Goal: Use online tool/utility: Use online tool/utility

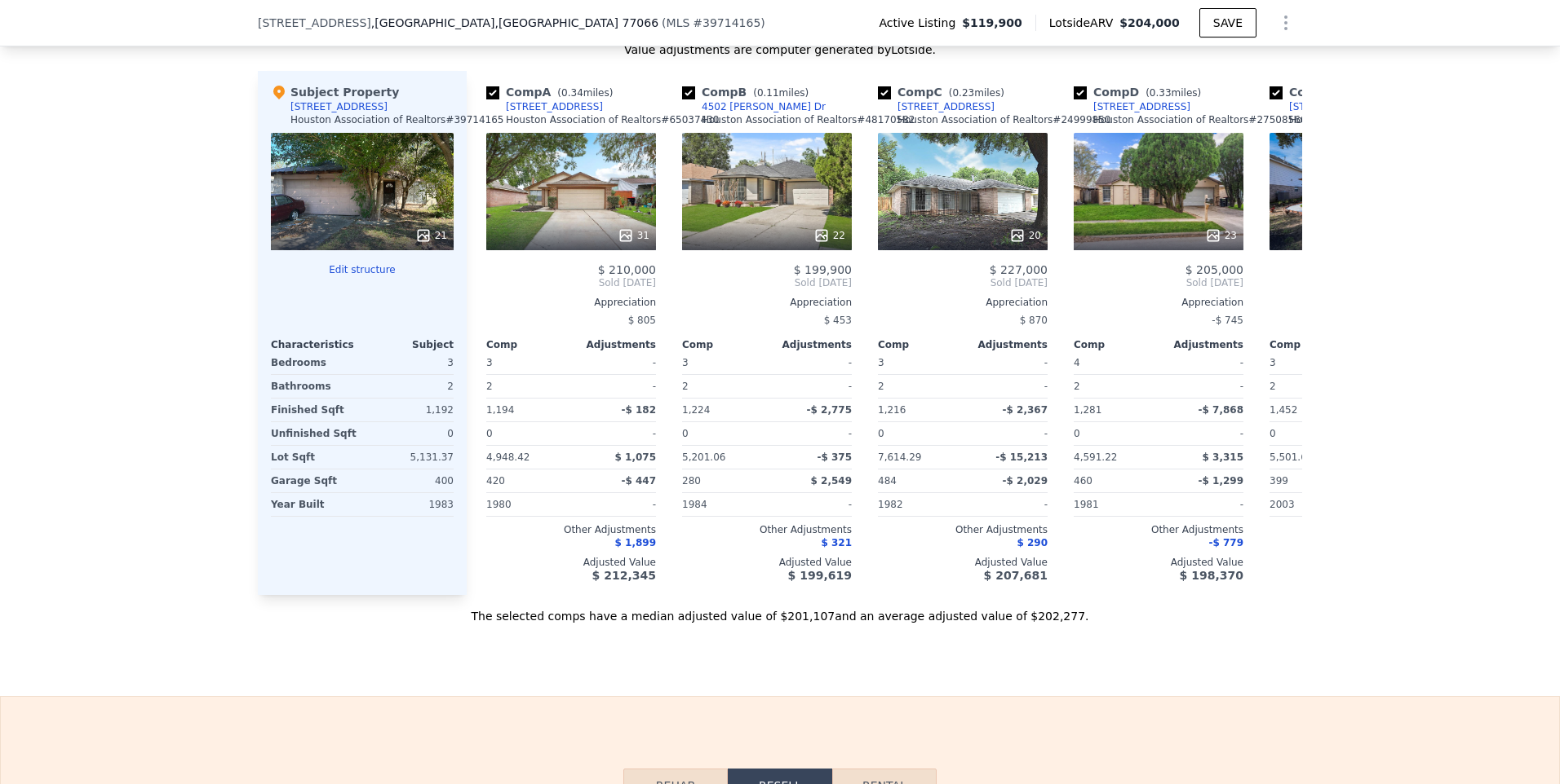
scroll to position [1625, 0]
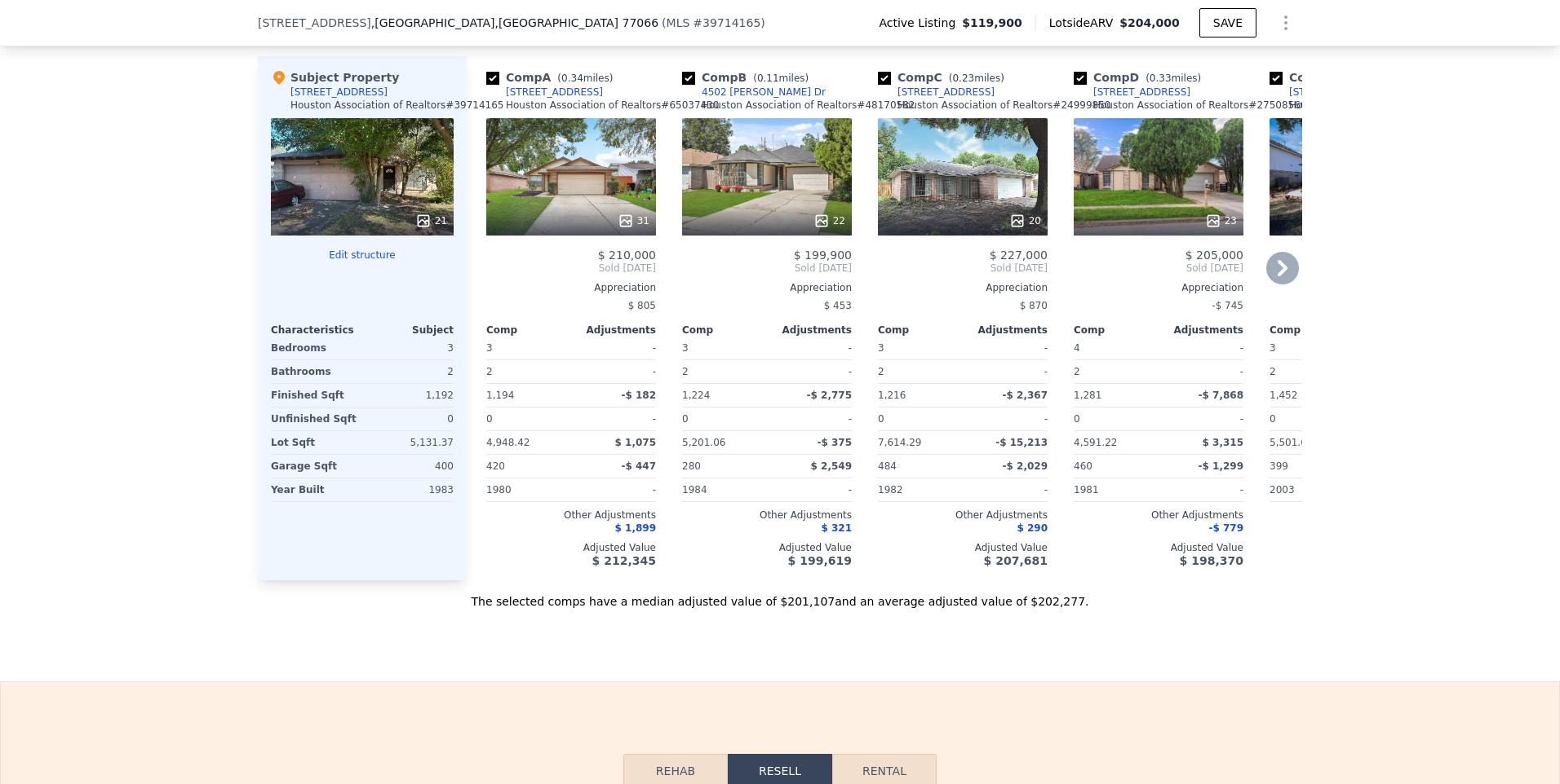
click at [1275, 252] on icon at bounding box center [1282, 267] width 32 height 32
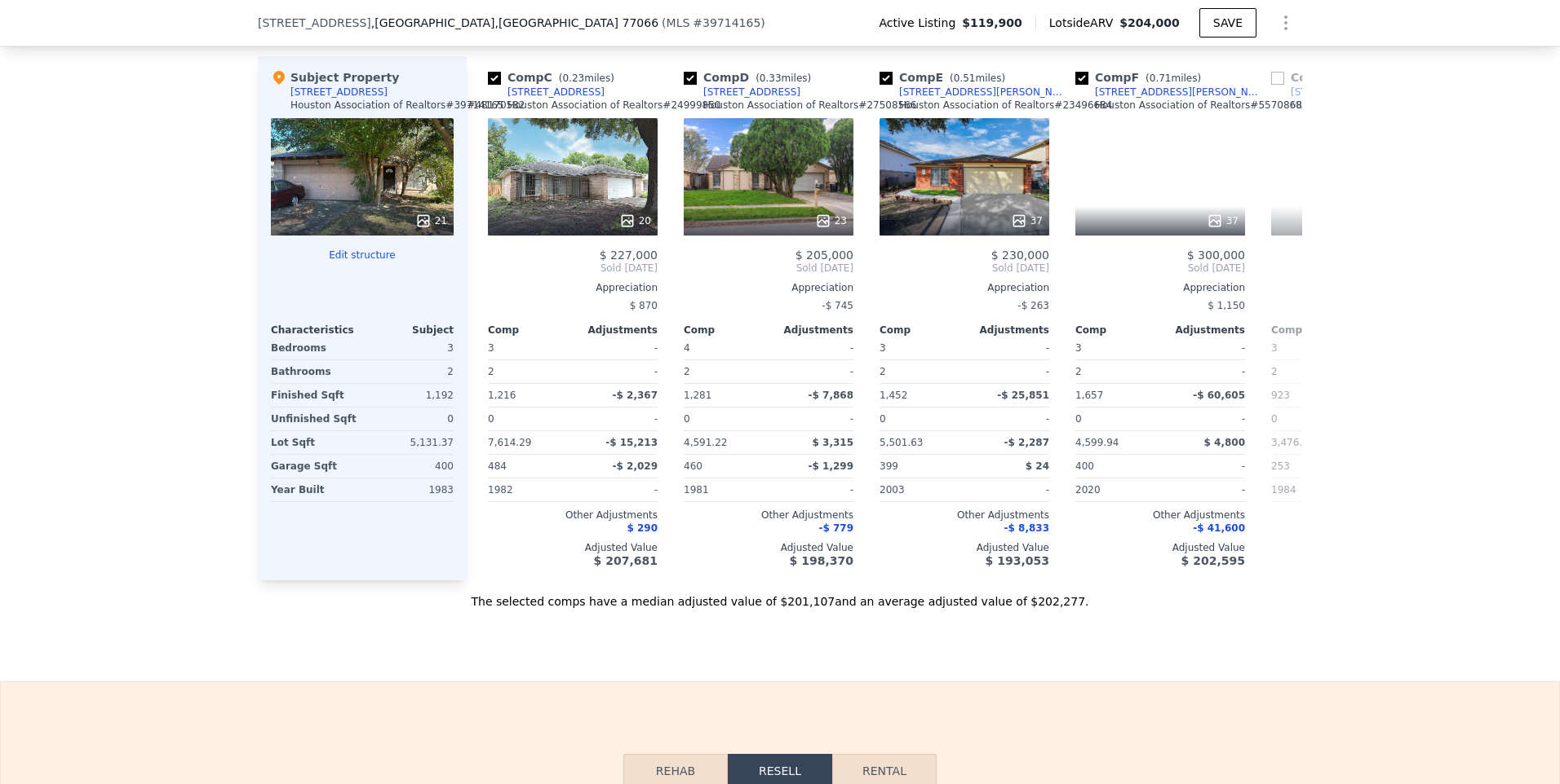
scroll to position [0, 391]
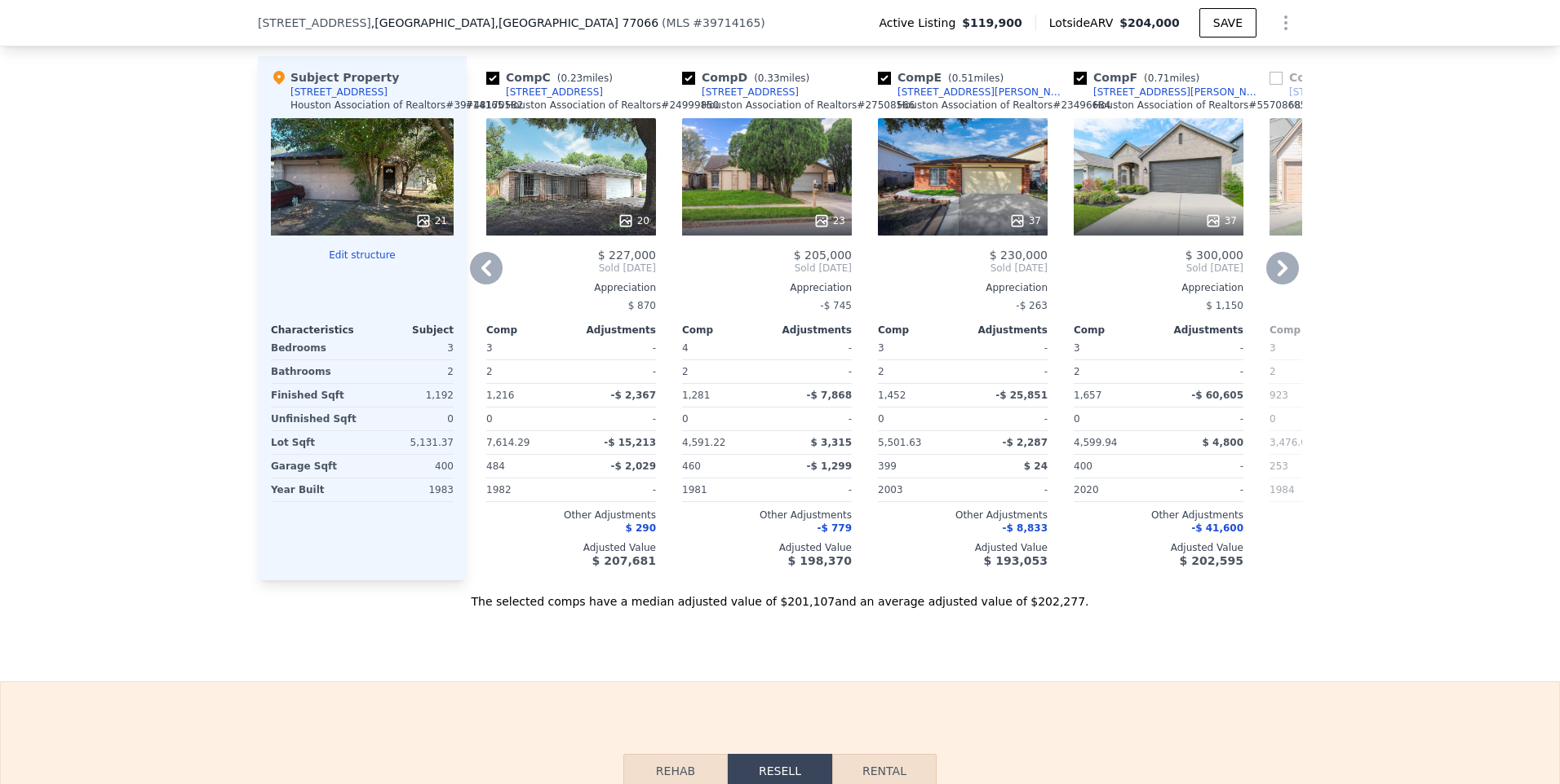
click at [494, 252] on icon at bounding box center [485, 267] width 32 height 32
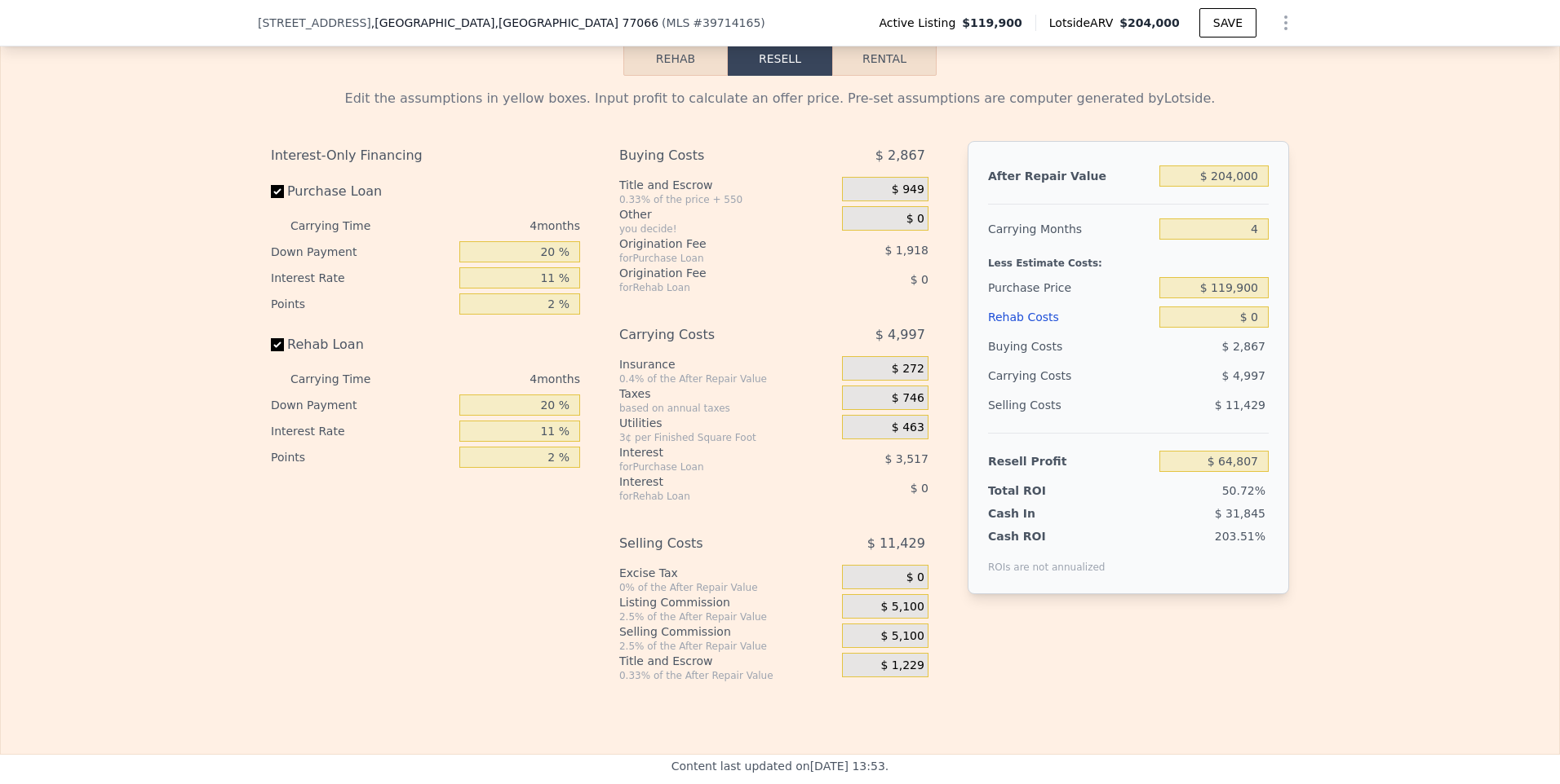
scroll to position [2359, 0]
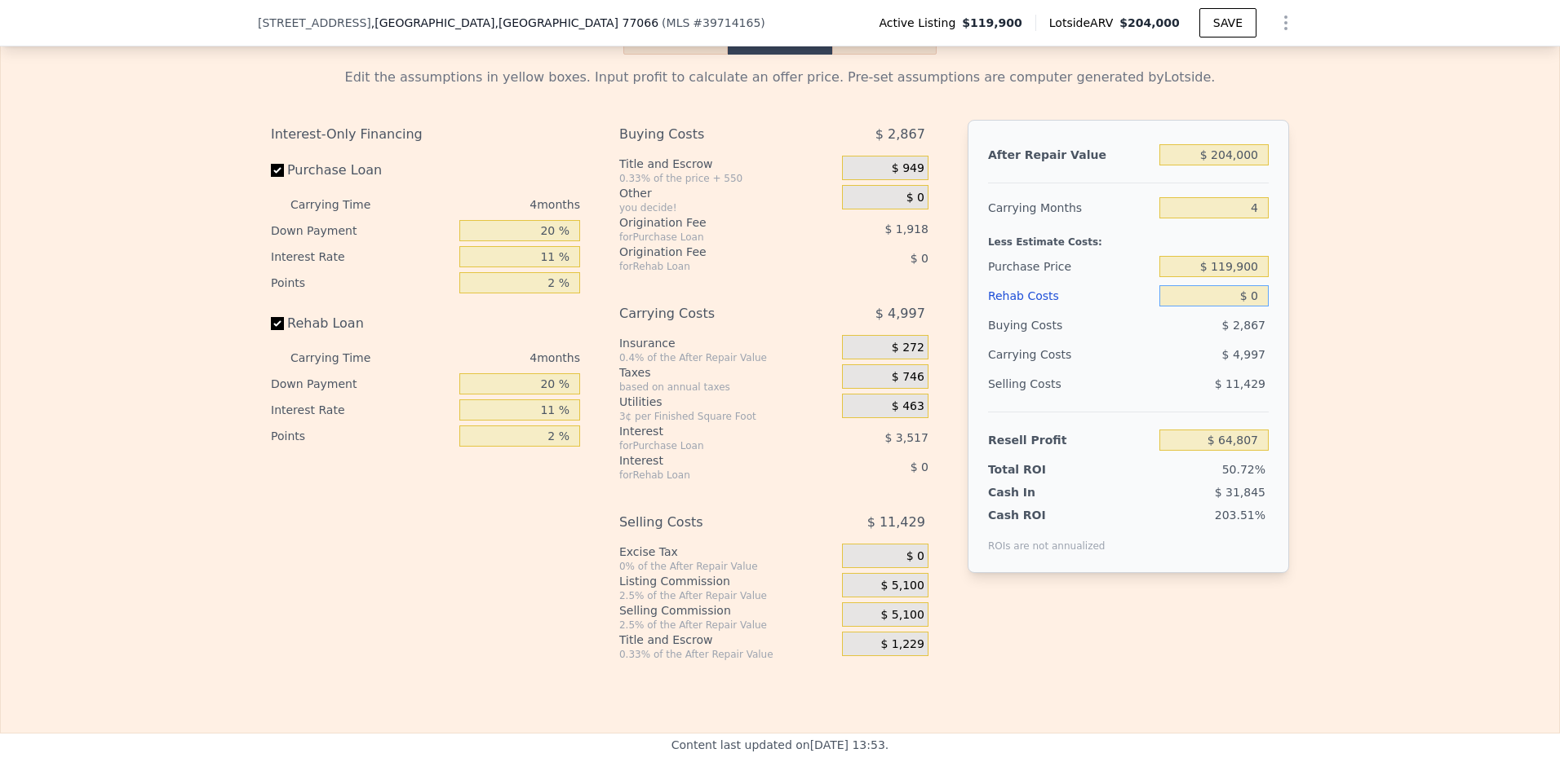
click at [1246, 289] on input "$ 0" at bounding box center [1213, 296] width 109 height 21
type input "$ 50"
type input "$ 64,756"
type input "$ 500"
type input "$ 64,283"
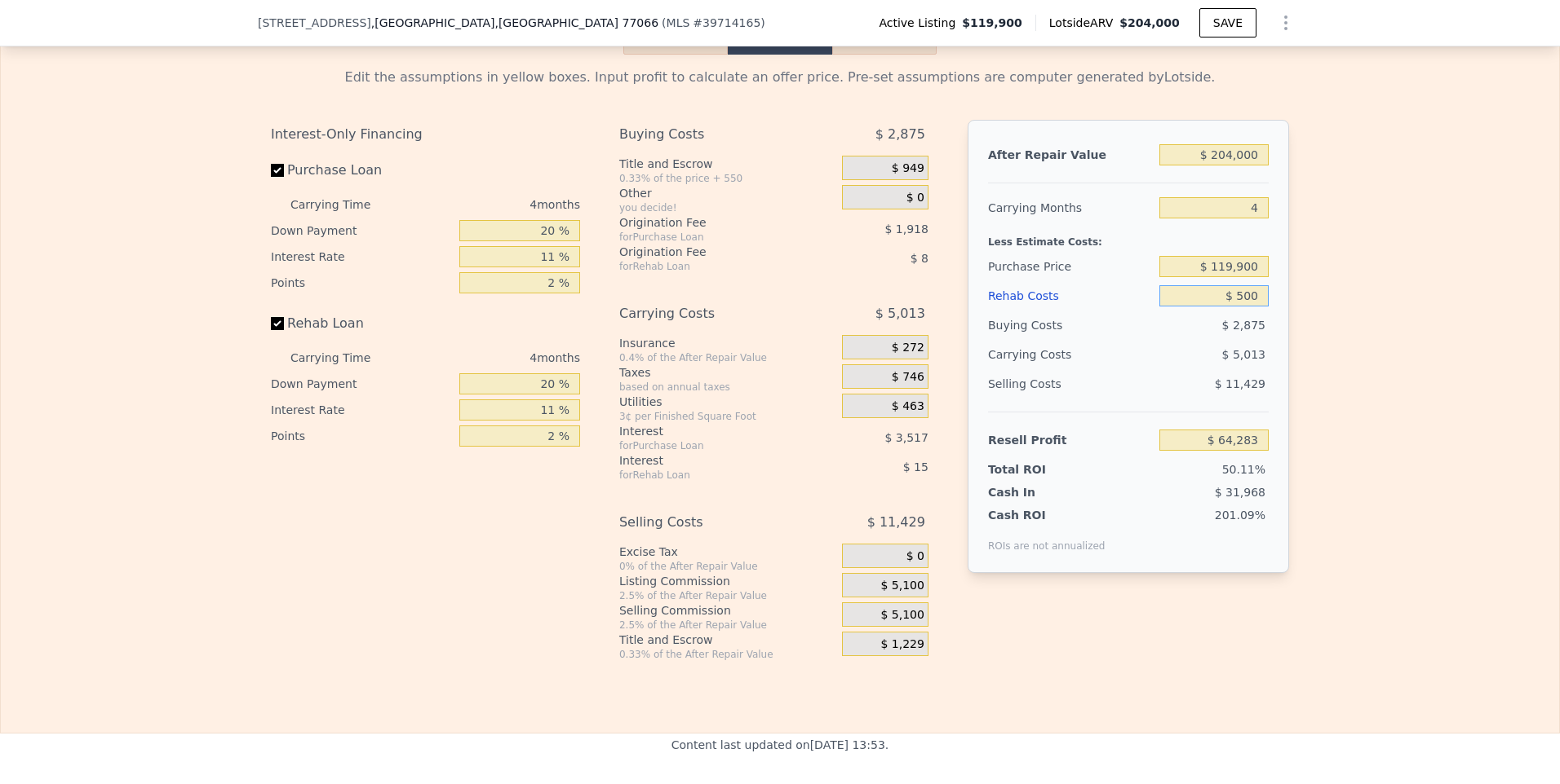
type input "$ 5,000"
type input "$ 59,579"
type input "$ 50,000"
type input "$ 12,539"
type input "$ 500,000"
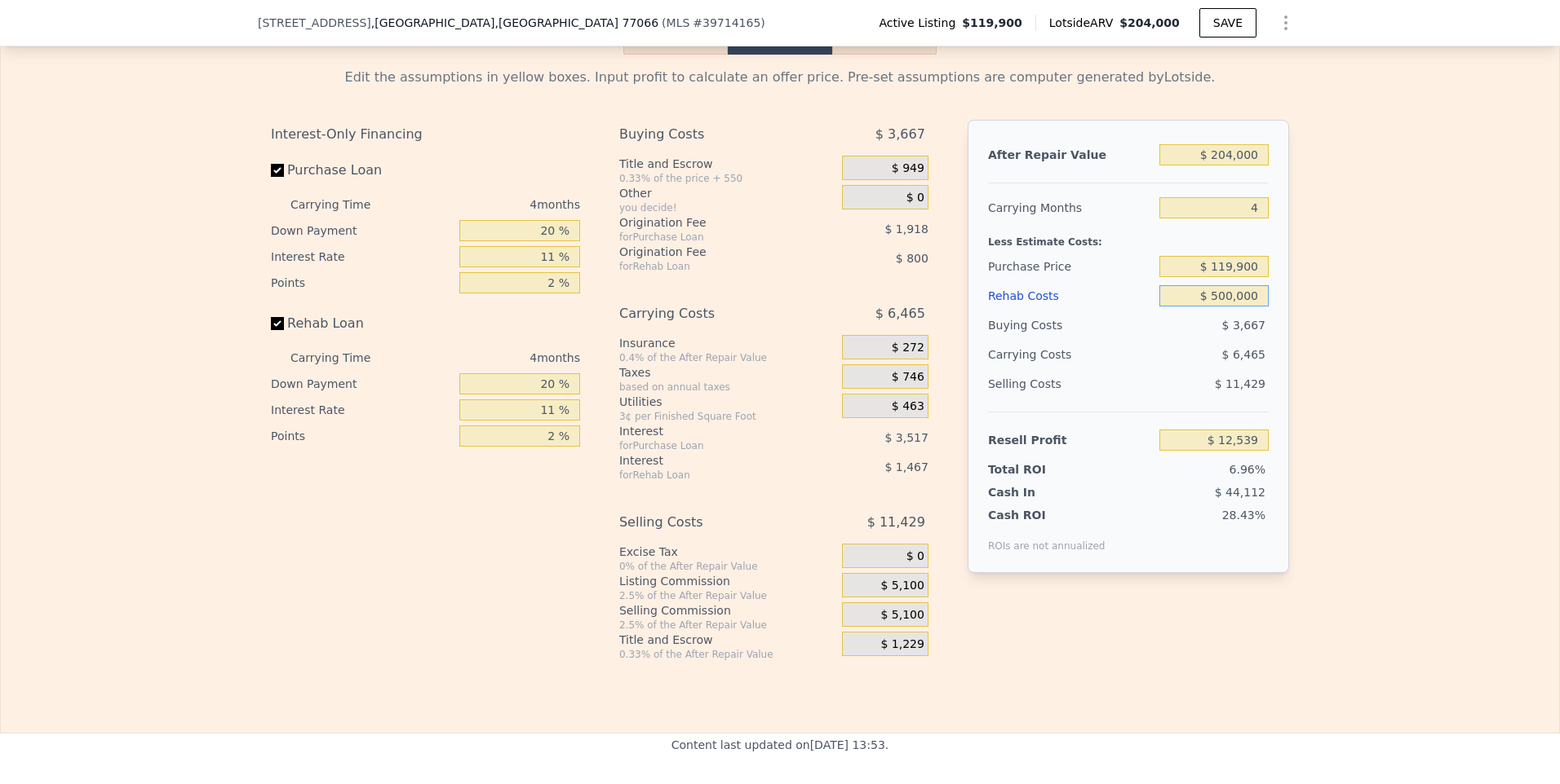
type input "-$ 457,861"
type input "$ 50,000"
type input "$ 12,539"
type input "$ 50,000"
click at [1258, 256] on input "$ 119,900" at bounding box center [1213, 267] width 109 height 21
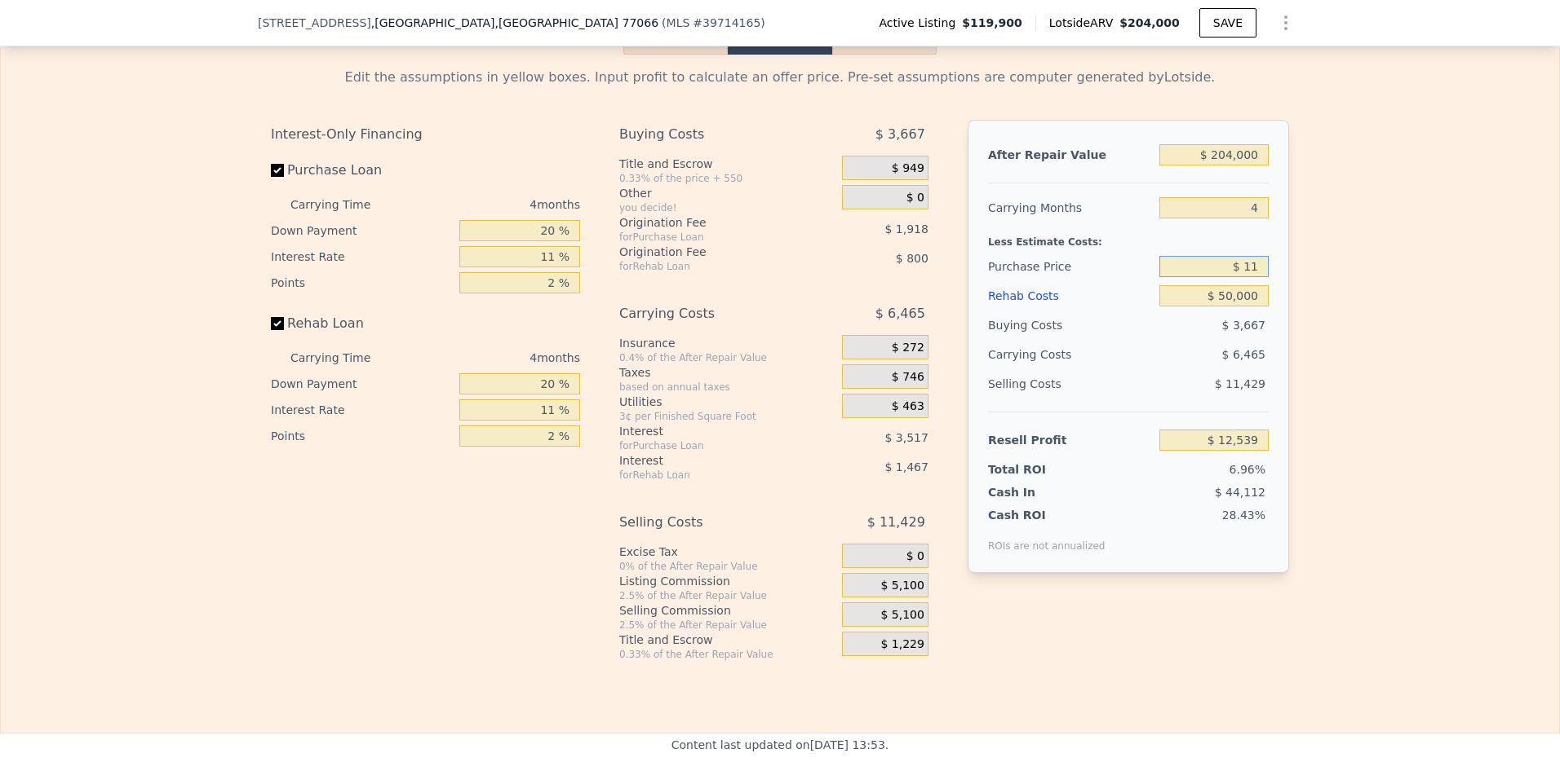
type input "$ 1"
type input "$ 80,000"
type input "$ 54,378"
click at [1155, 401] on div "Selling Costs $ 11,429" at bounding box center [1129, 390] width 281 height 43
click at [1250, 257] on input "$ 80,000" at bounding box center [1213, 267] width 109 height 21
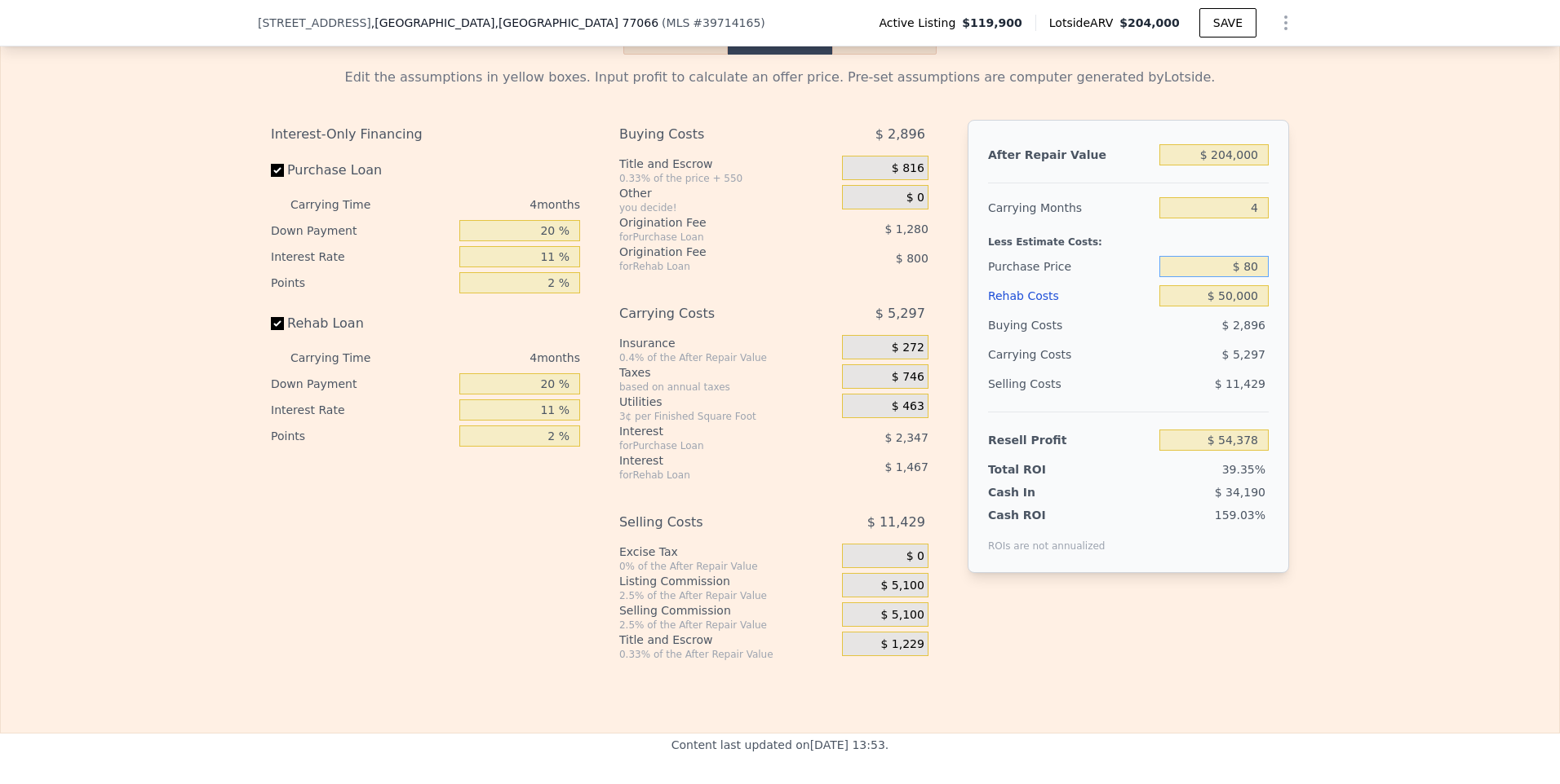
type input "$ 8"
type input "$ 9"
type input "$ 100,000"
type input "$ 33,407"
click at [1122, 325] on div "Buying Costs" at bounding box center [1070, 326] width 165 height 30
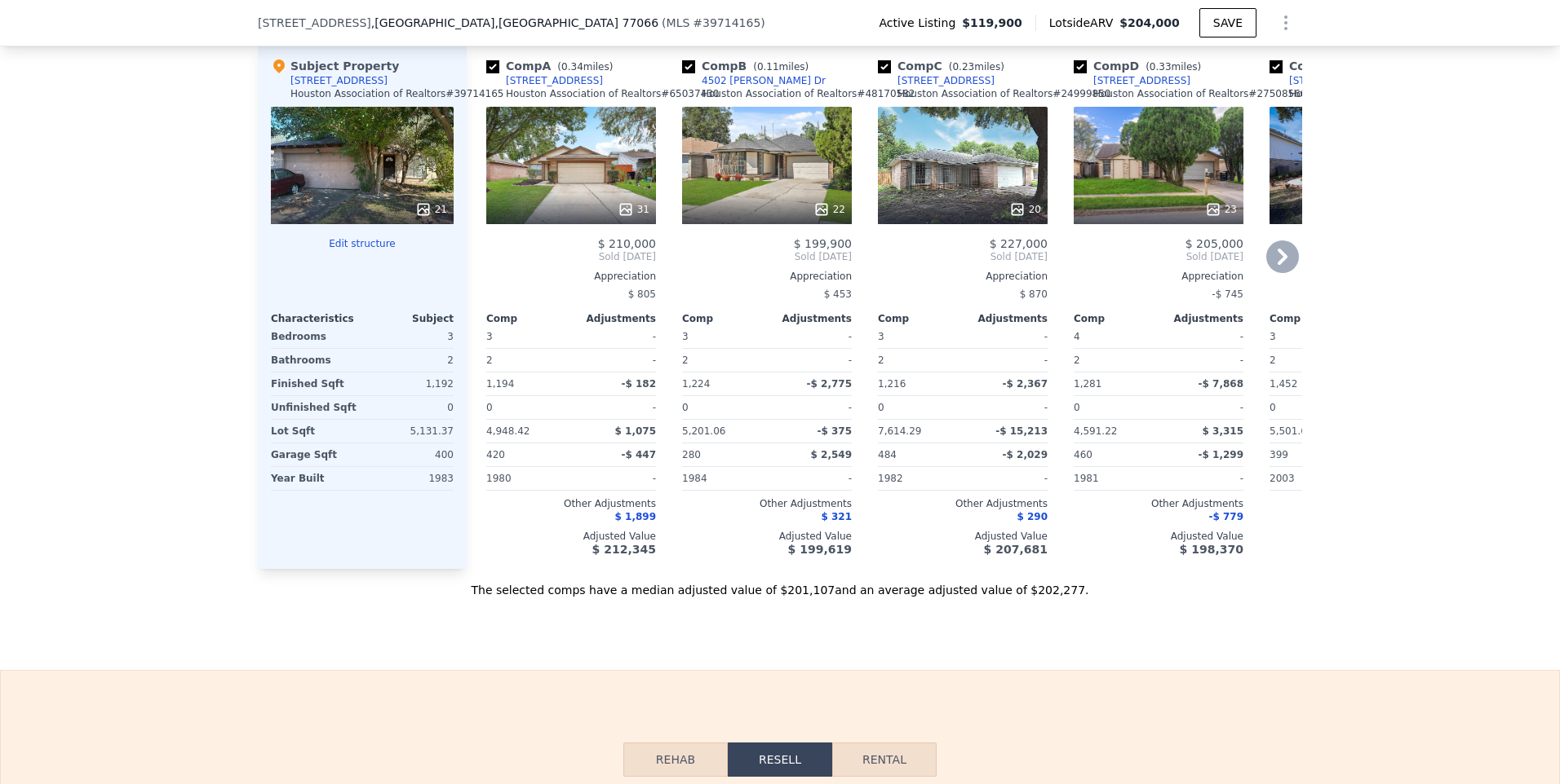
scroll to position [1299, 0]
